Goal: Navigation & Orientation: Find specific page/section

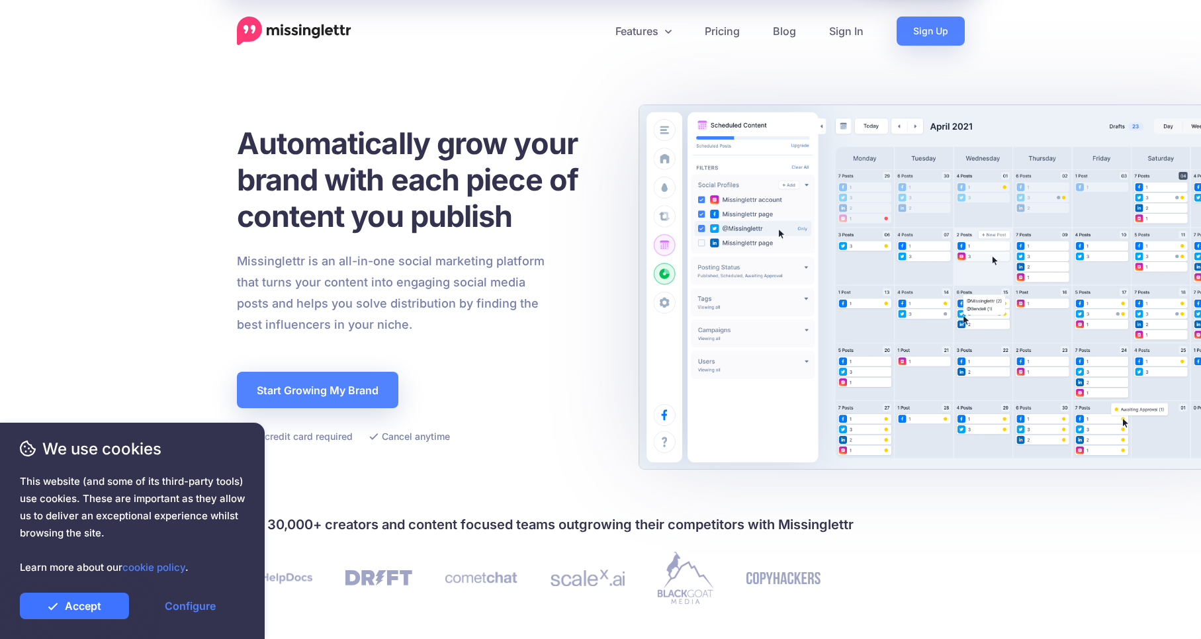
click at [50, 604] on icon at bounding box center [53, 606] width 11 height 11
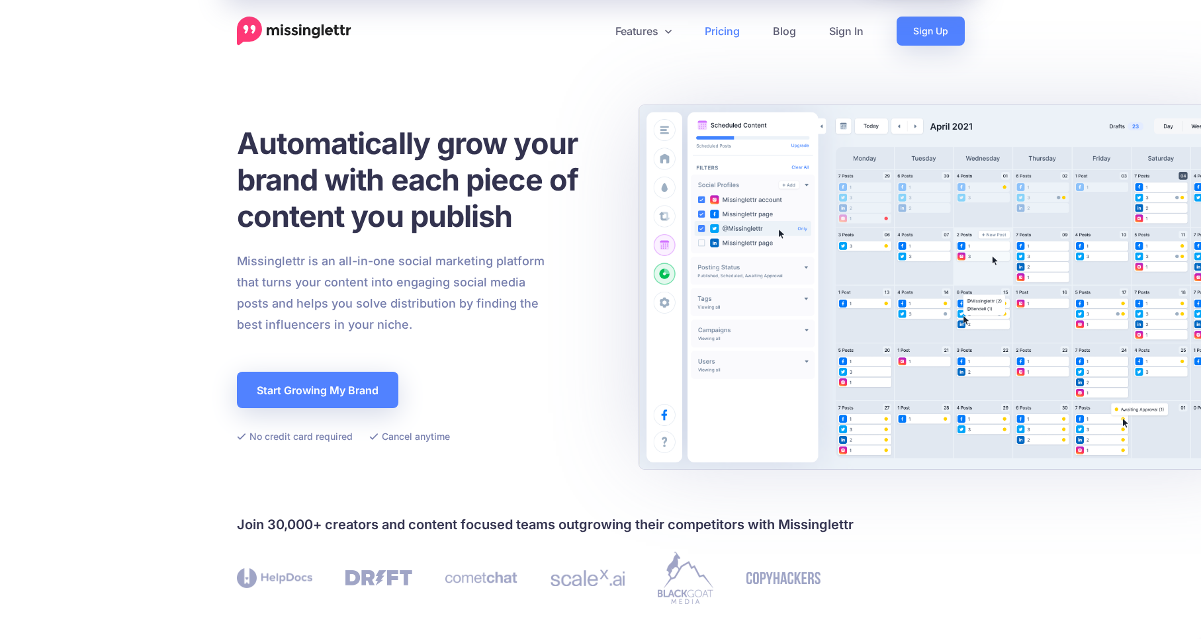
click at [716, 38] on link "Pricing" at bounding box center [722, 31] width 68 height 29
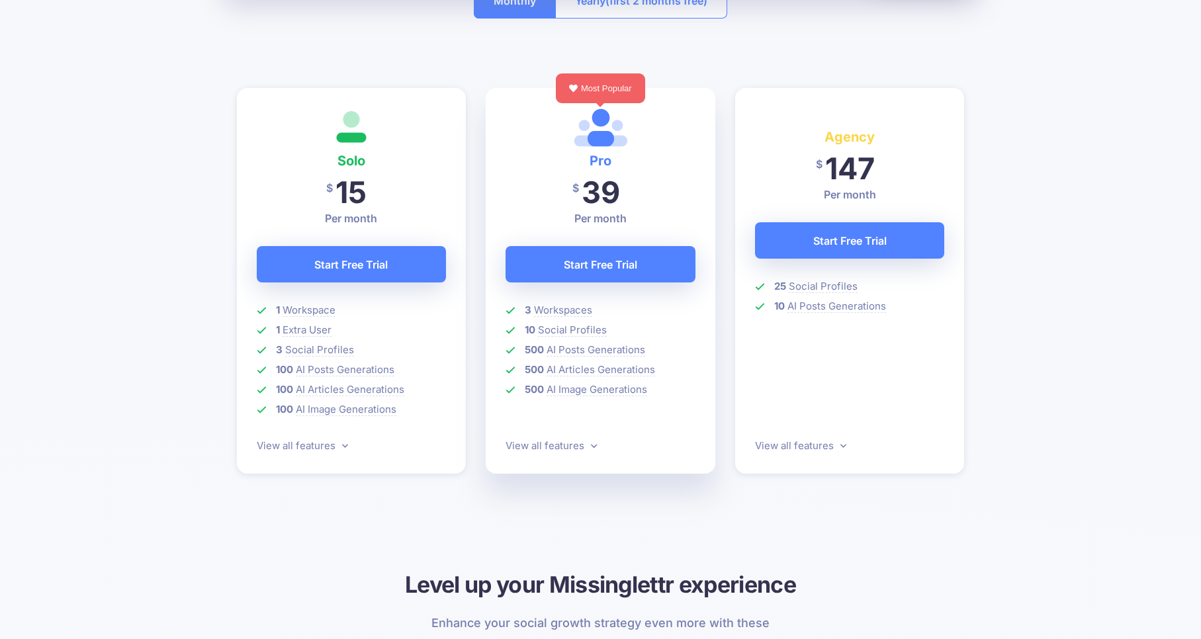
scroll to position [365, 0]
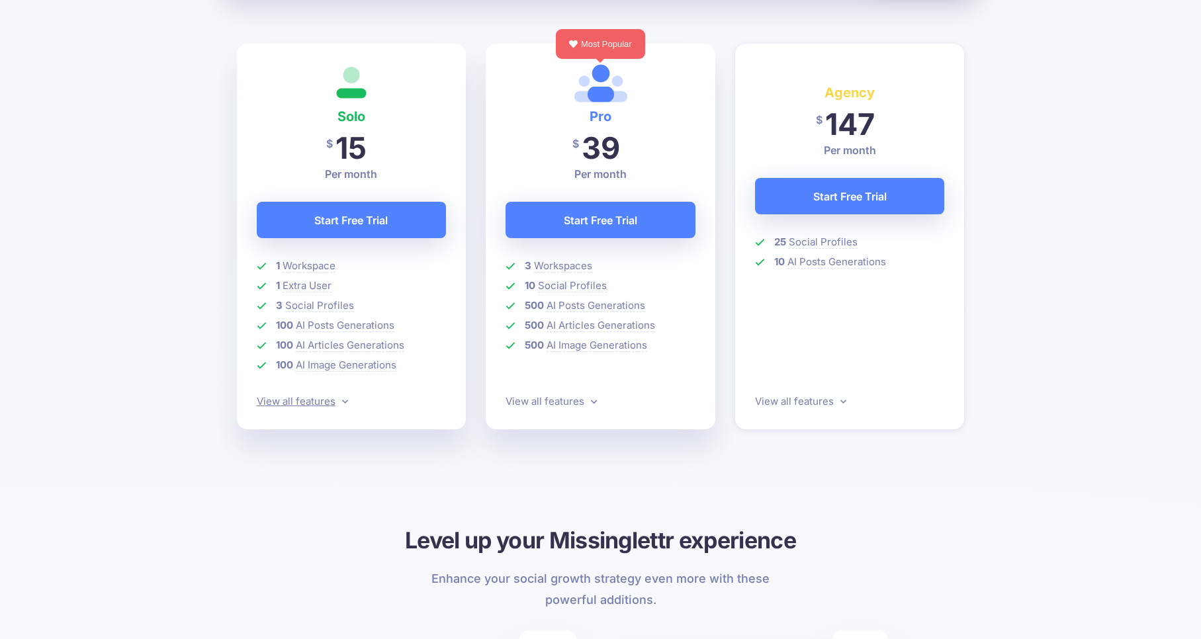
click at [336, 404] on link "View all features" at bounding box center [302, 401] width 91 height 13
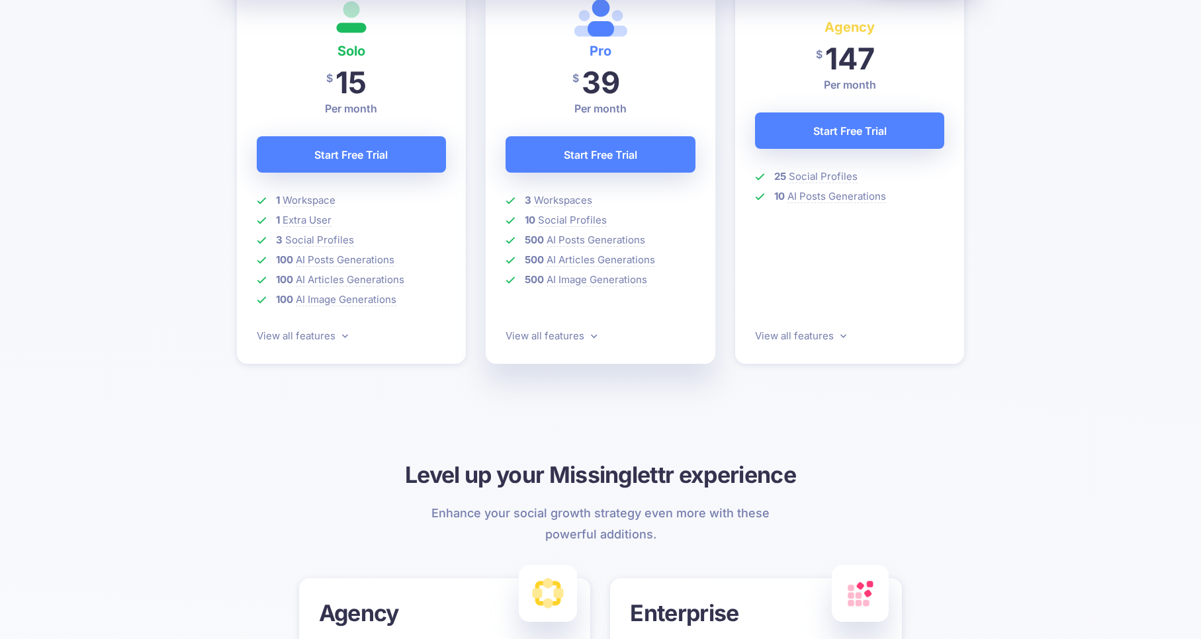
scroll to position [0, 0]
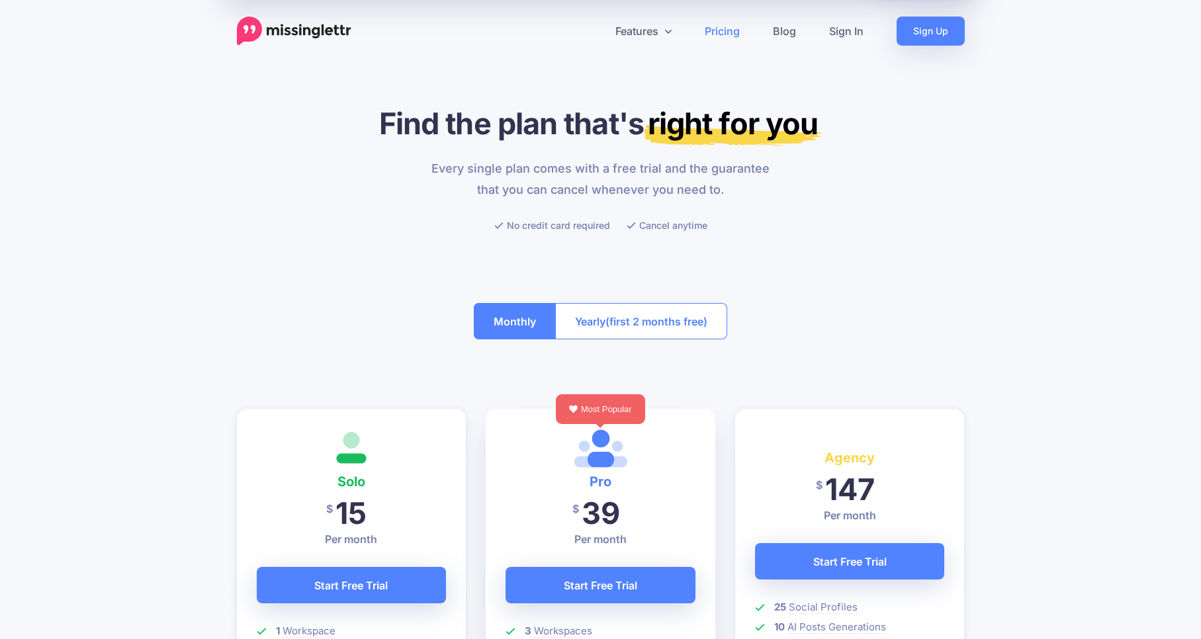
click at [257, 30] on img at bounding box center [294, 31] width 115 height 29
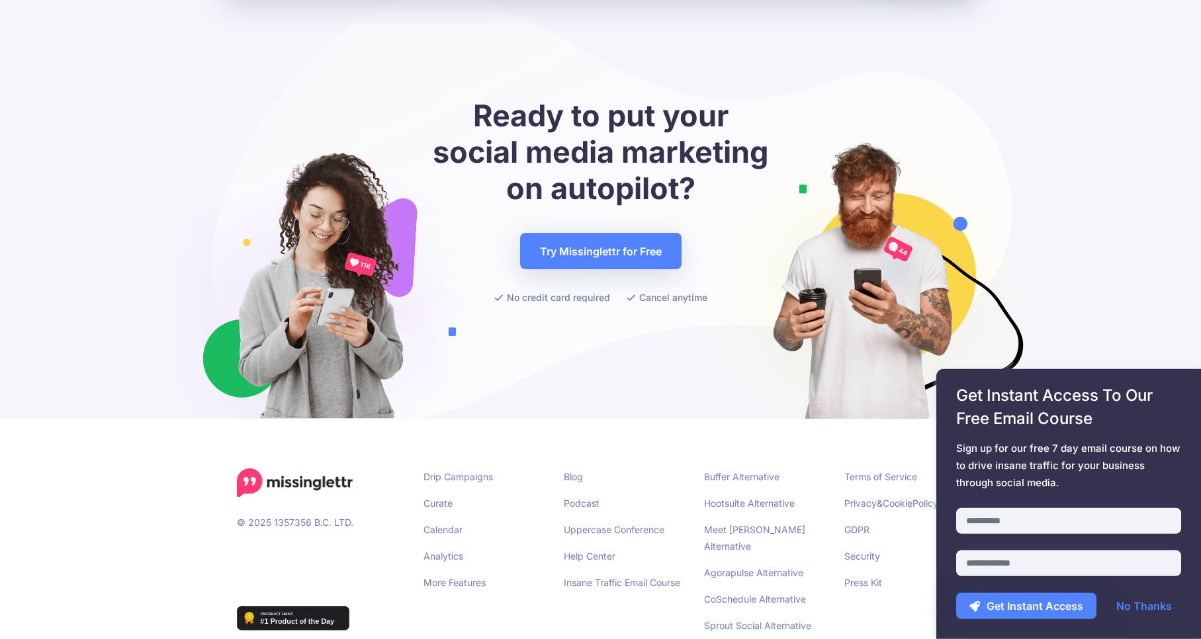
scroll to position [5174, 0]
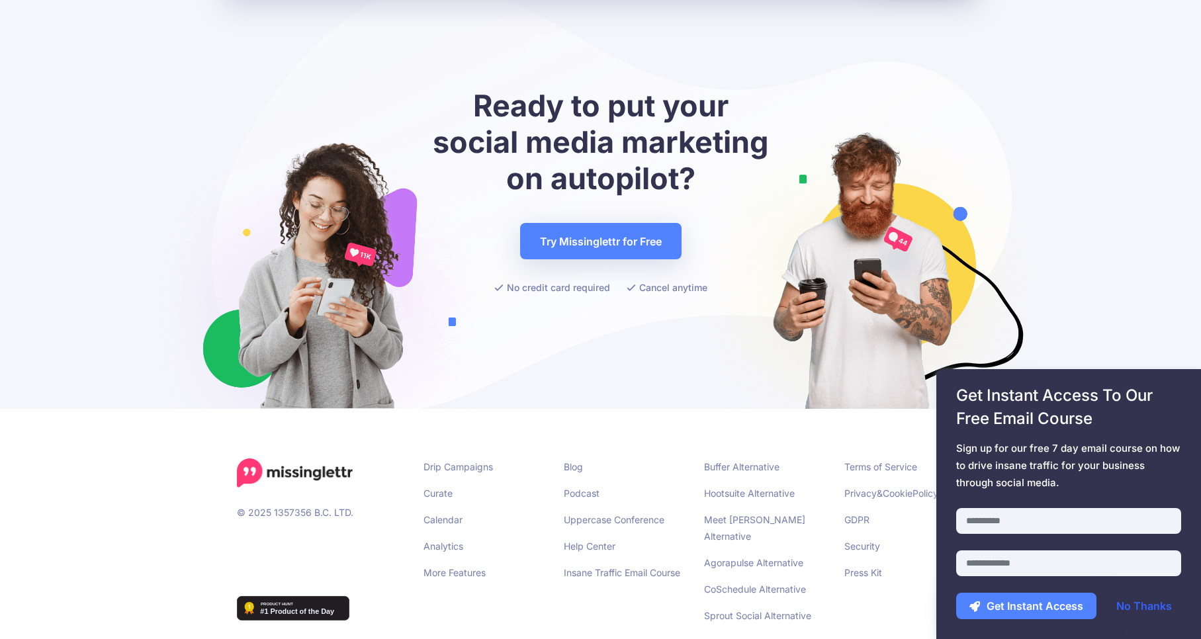
click at [1123, 602] on link "No Thanks" at bounding box center [1144, 606] width 82 height 26
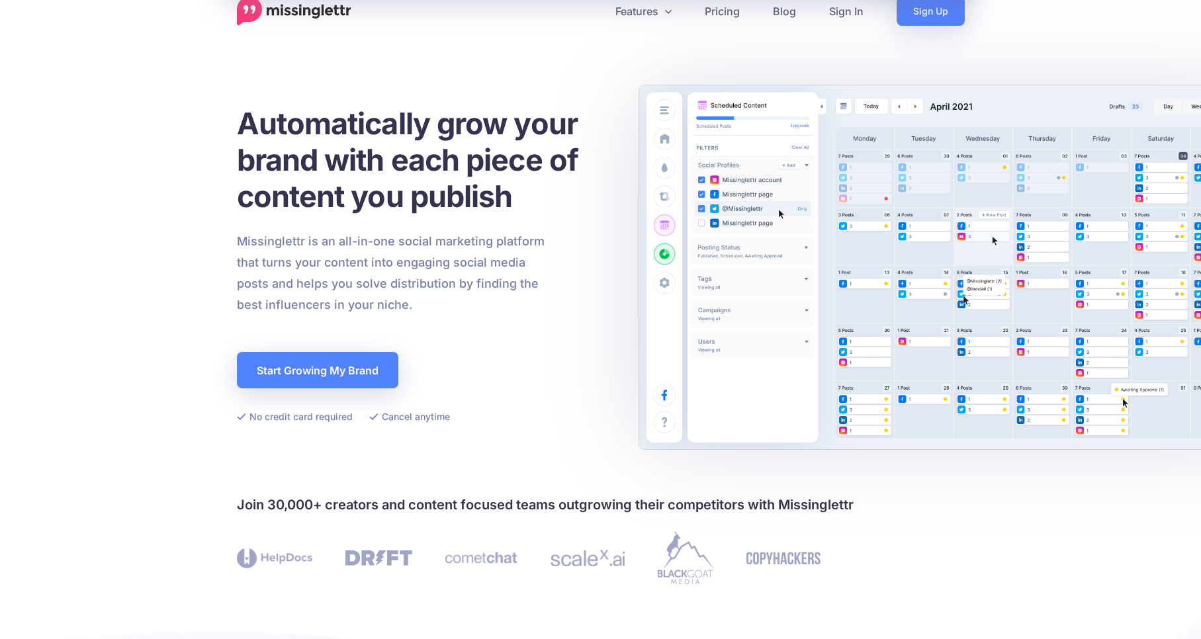
scroll to position [0, 0]
